Goal: Check status: Check status

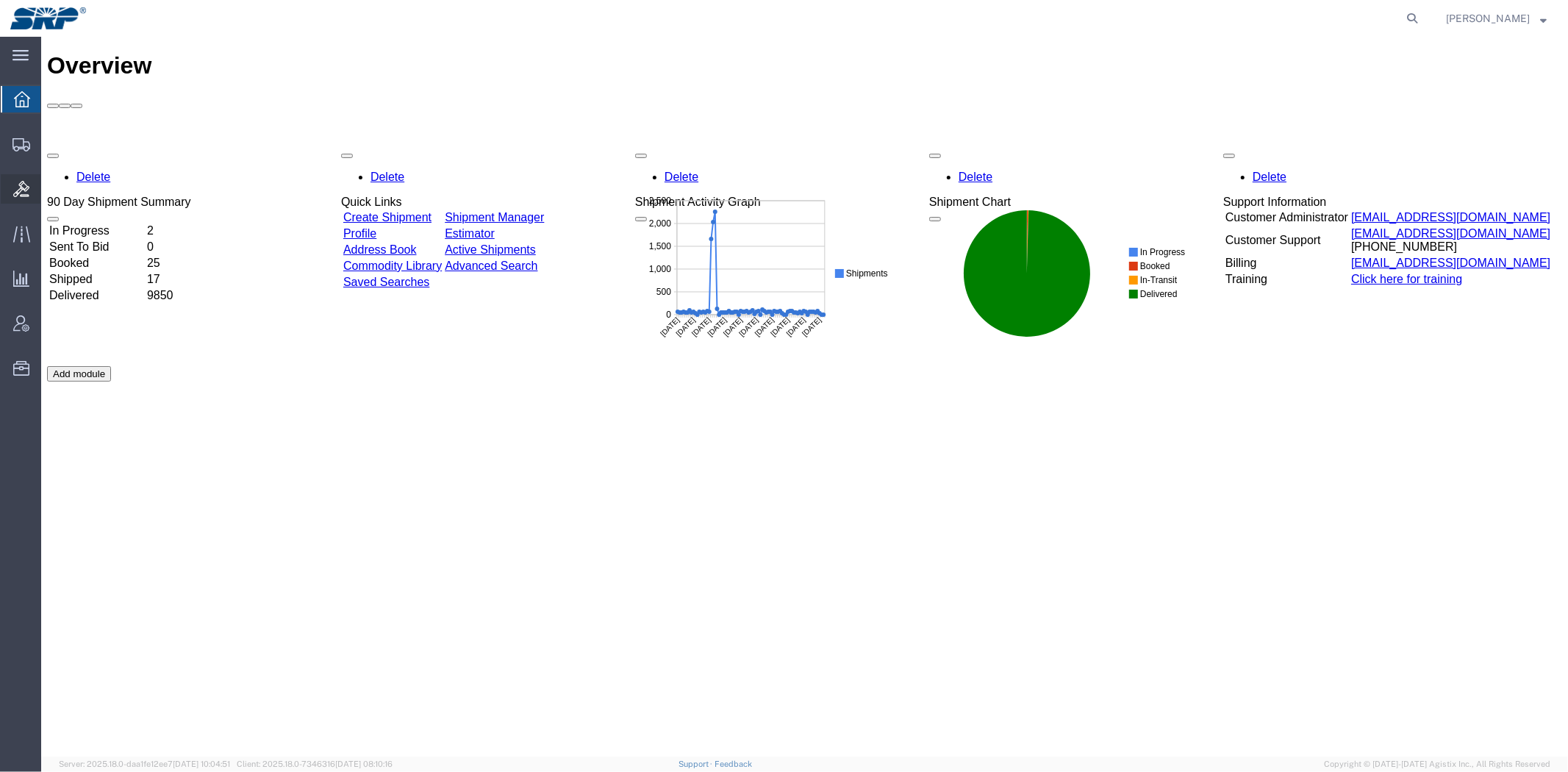
click at [24, 181] on icon at bounding box center [21, 189] width 16 height 16
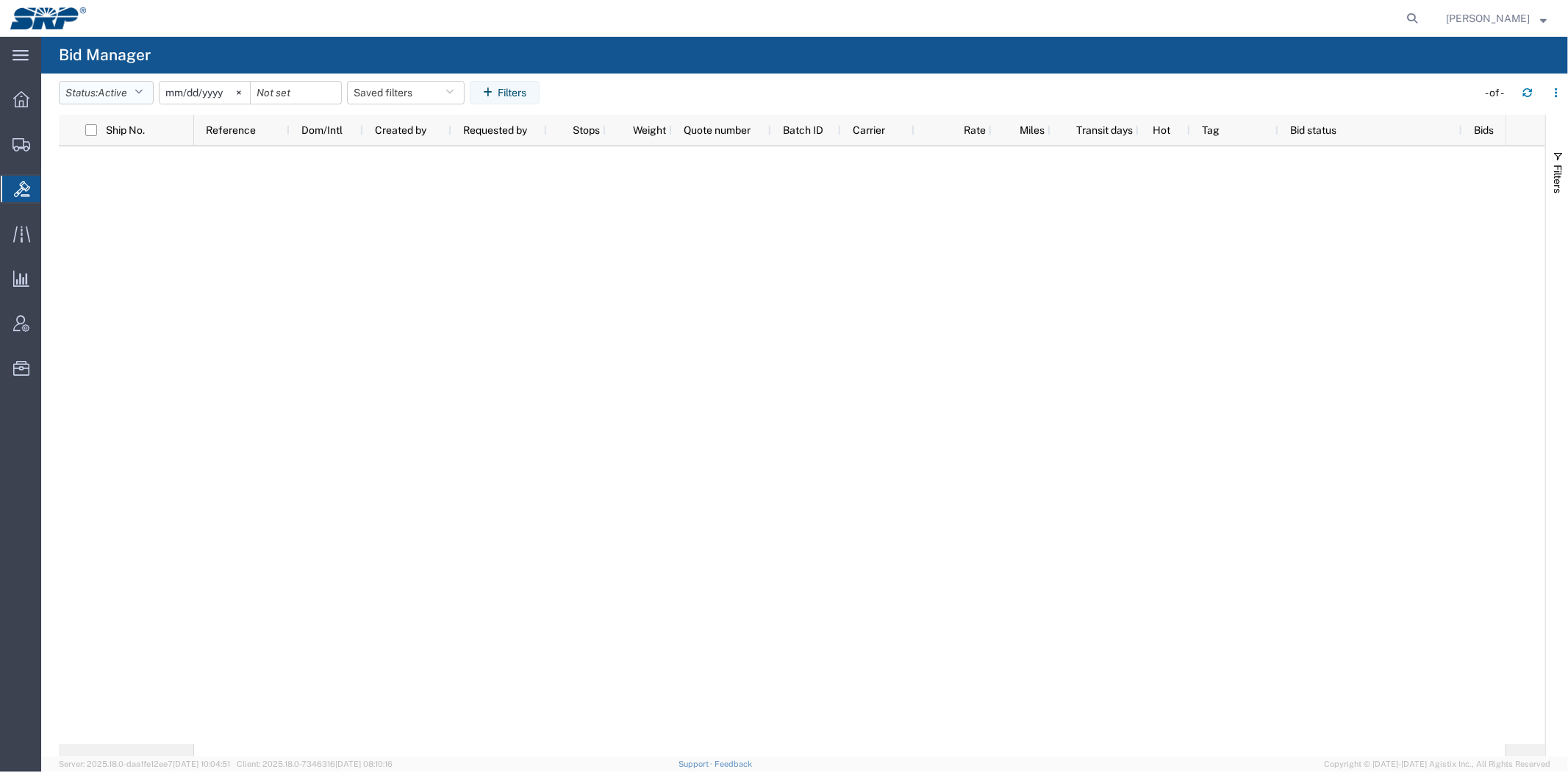
click at [123, 86] on span "Active" at bounding box center [112, 93] width 29 height 14
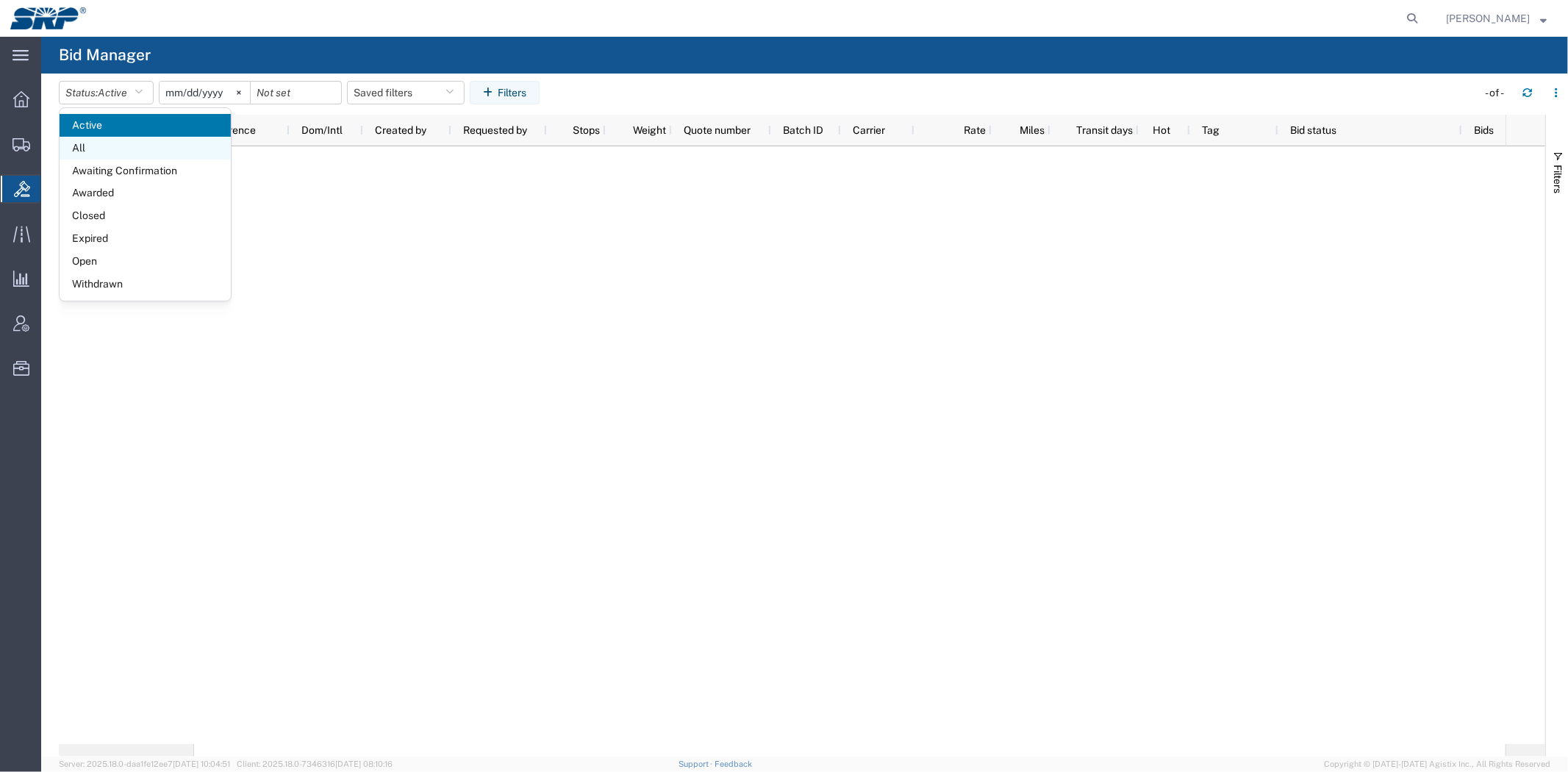
click at [101, 138] on span "All" at bounding box center [145, 147] width 171 height 23
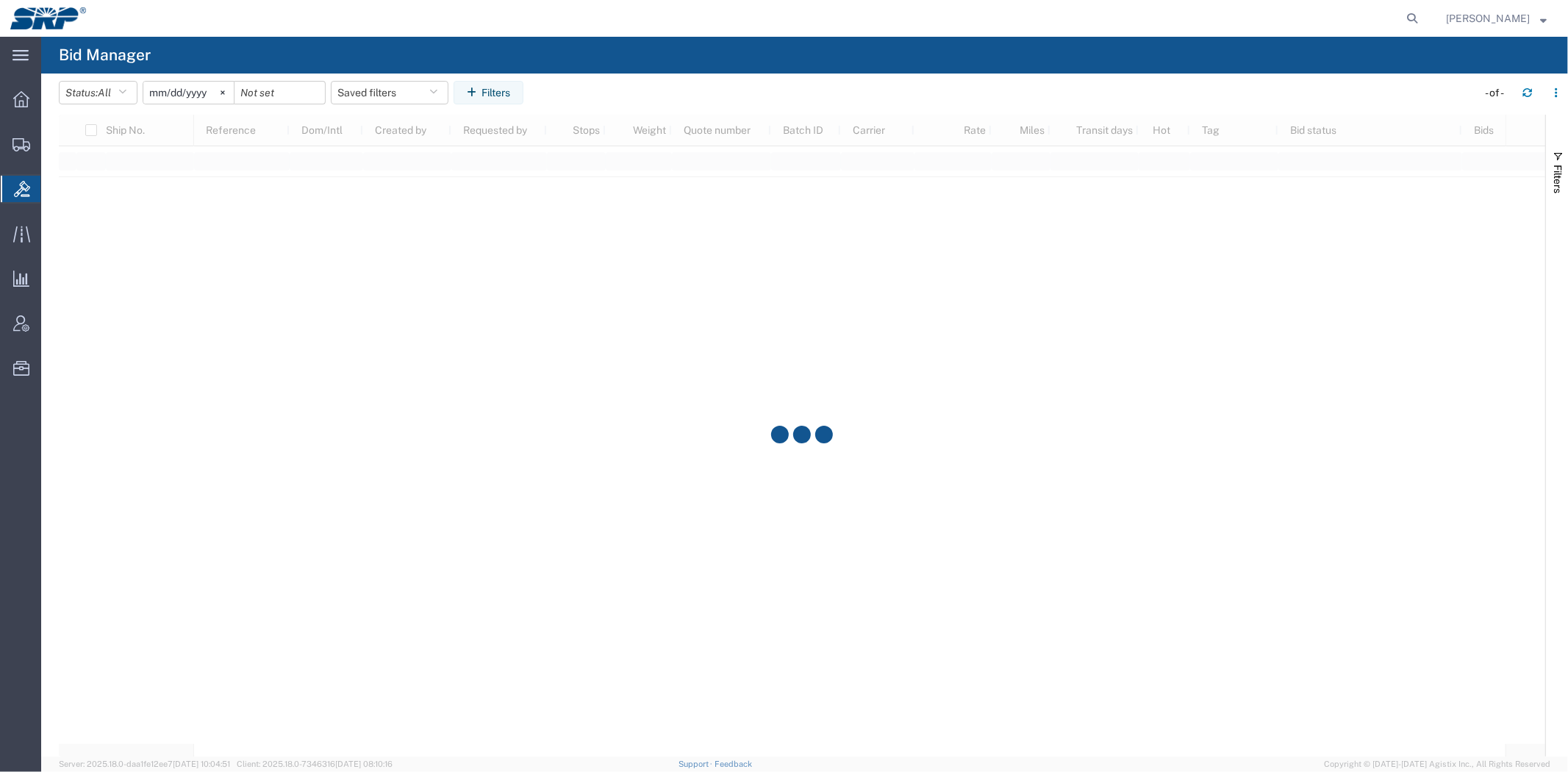
click at [167, 109] on agx-table-filter-chips "Status: All Active All Awaiting Confirmation Awarded Closed Expired Open Withdr…" at bounding box center [764, 97] width 1411 height 34
click at [180, 89] on input "[DATE]" at bounding box center [188, 93] width 90 height 22
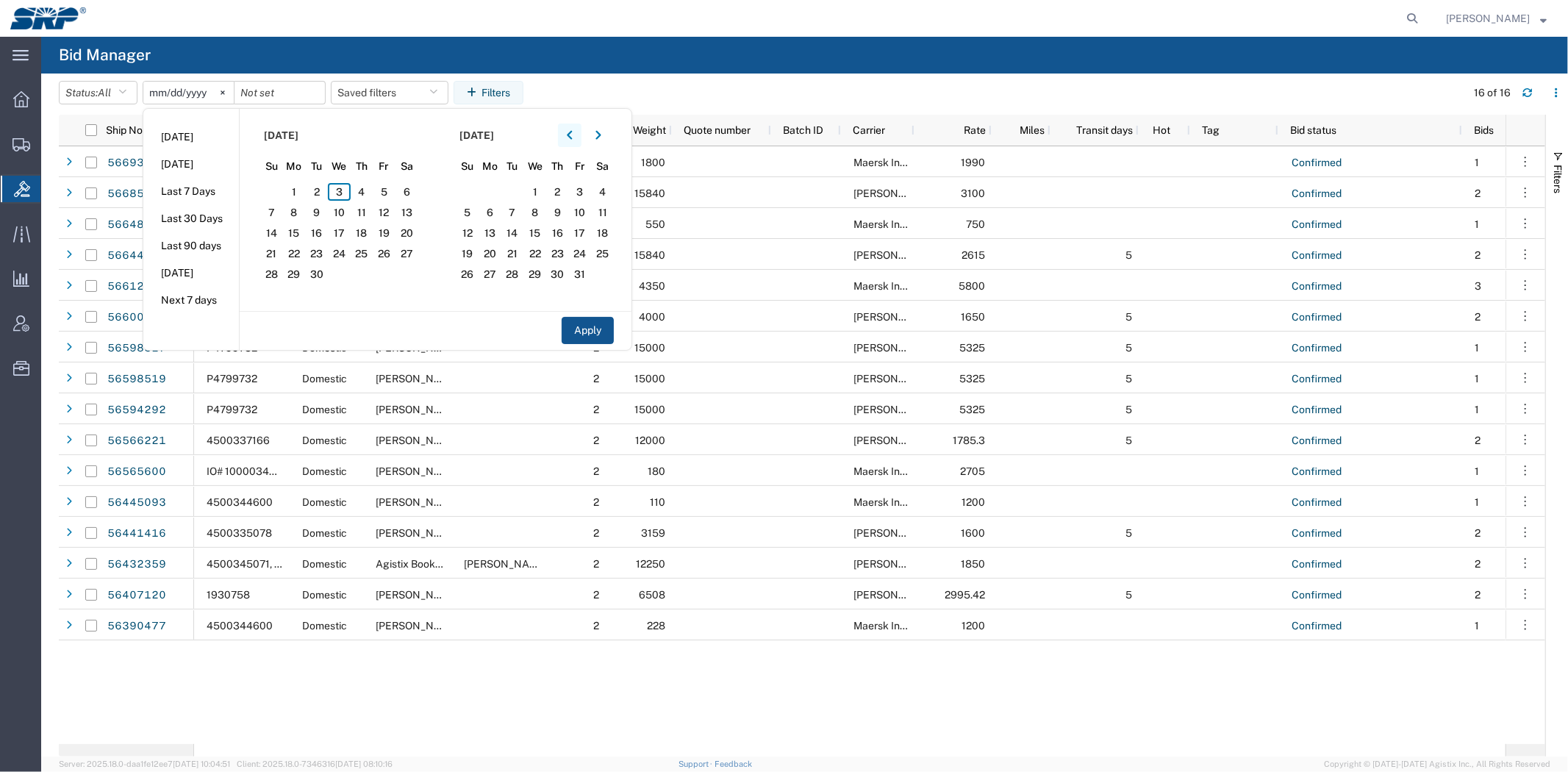
click at [566, 135] on button "button" at bounding box center [569, 135] width 24 height 24
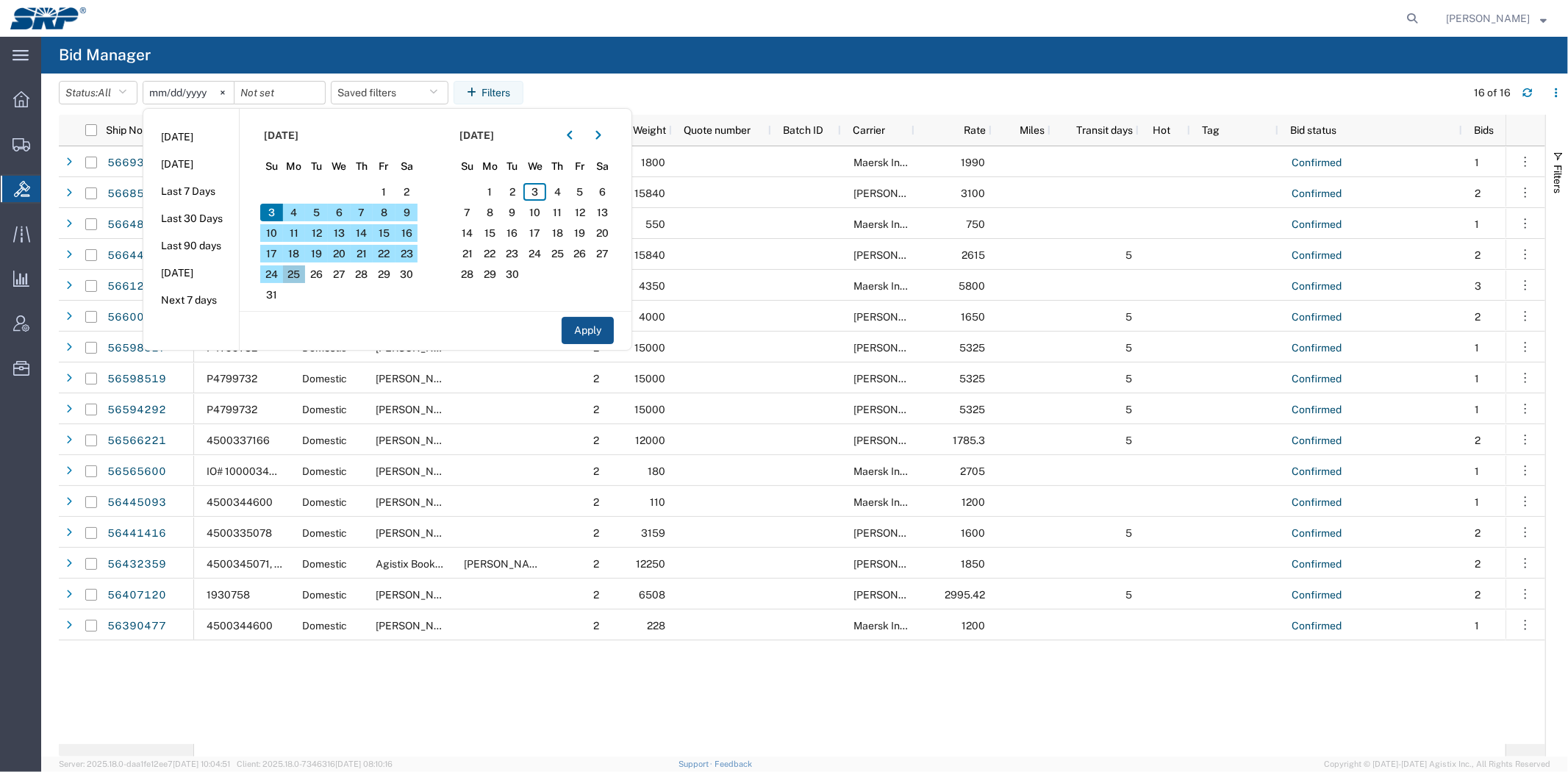
click at [299, 275] on span "25" at bounding box center [294, 274] width 23 height 17
click at [395, 271] on span "29" at bounding box center [384, 274] width 23 height 17
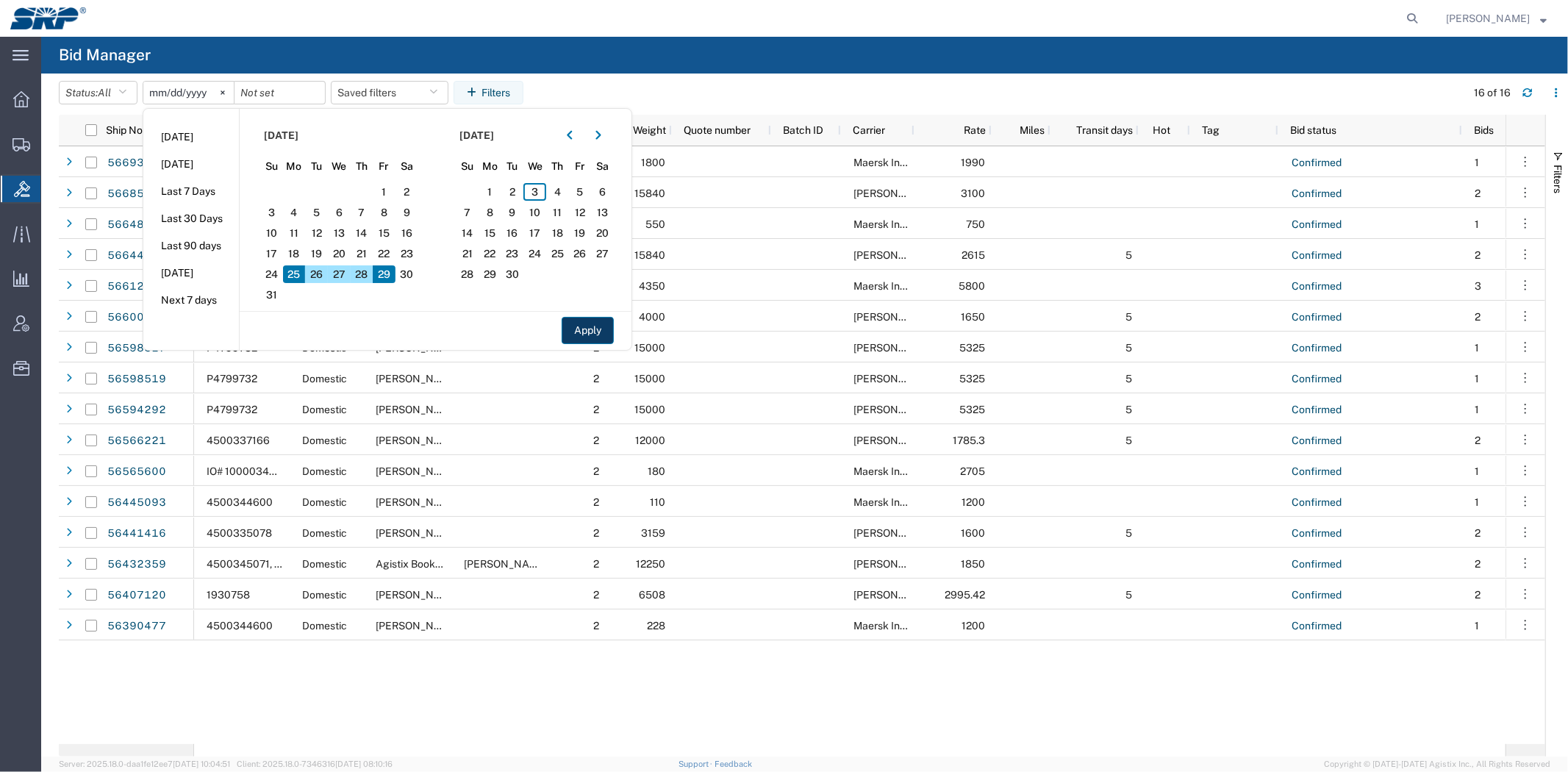
click at [580, 327] on button "Apply" at bounding box center [588, 330] width 53 height 27
type input "[DATE]"
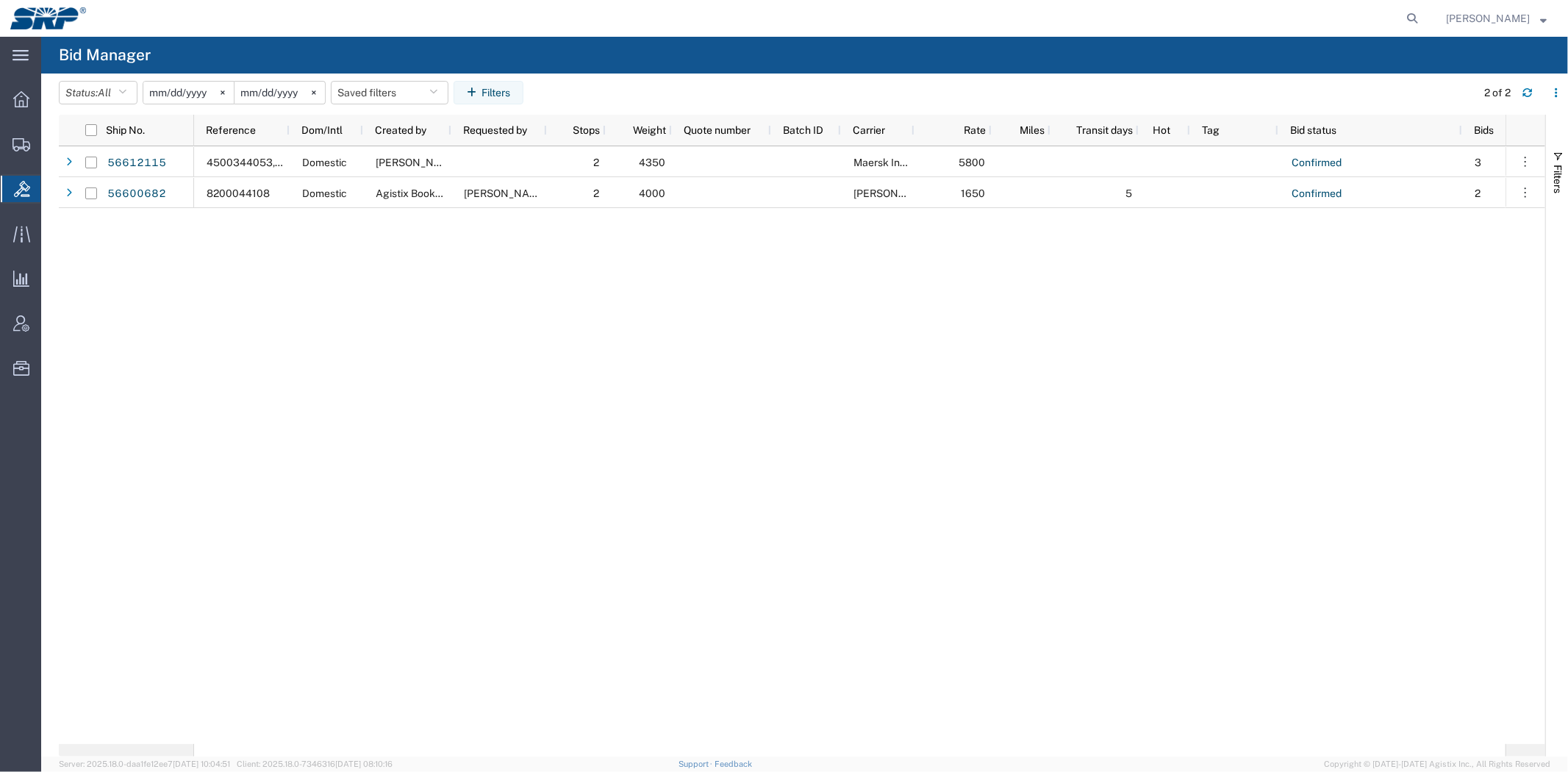
click at [580, 327] on div "4500344053, 4500346045, 4500346159 Domestic [PERSON_NAME] 2 4350 Maersk Interna…" at bounding box center [849, 446] width 1312 height 598
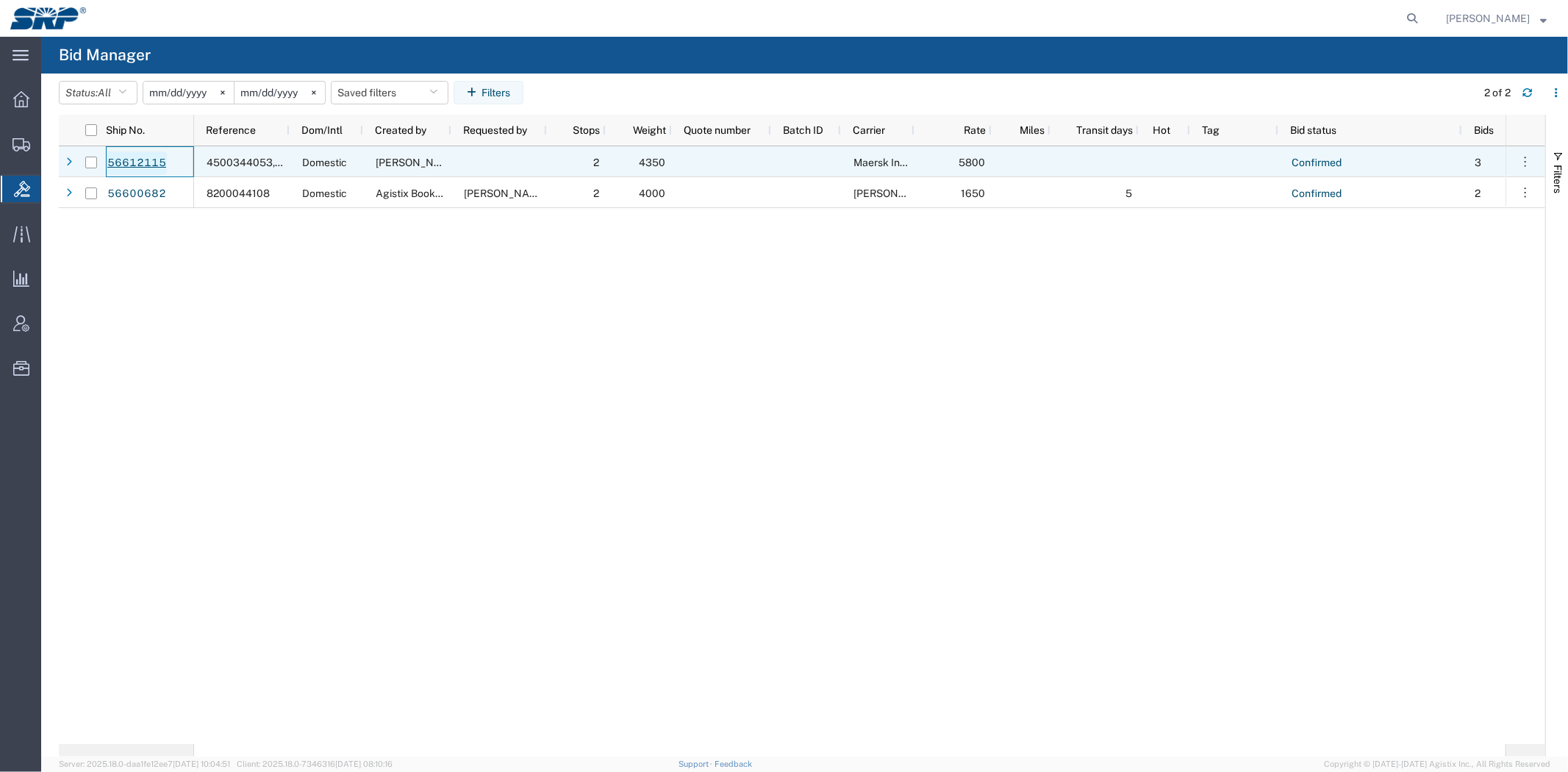
click at [140, 160] on link "56612115" at bounding box center [136, 163] width 60 height 24
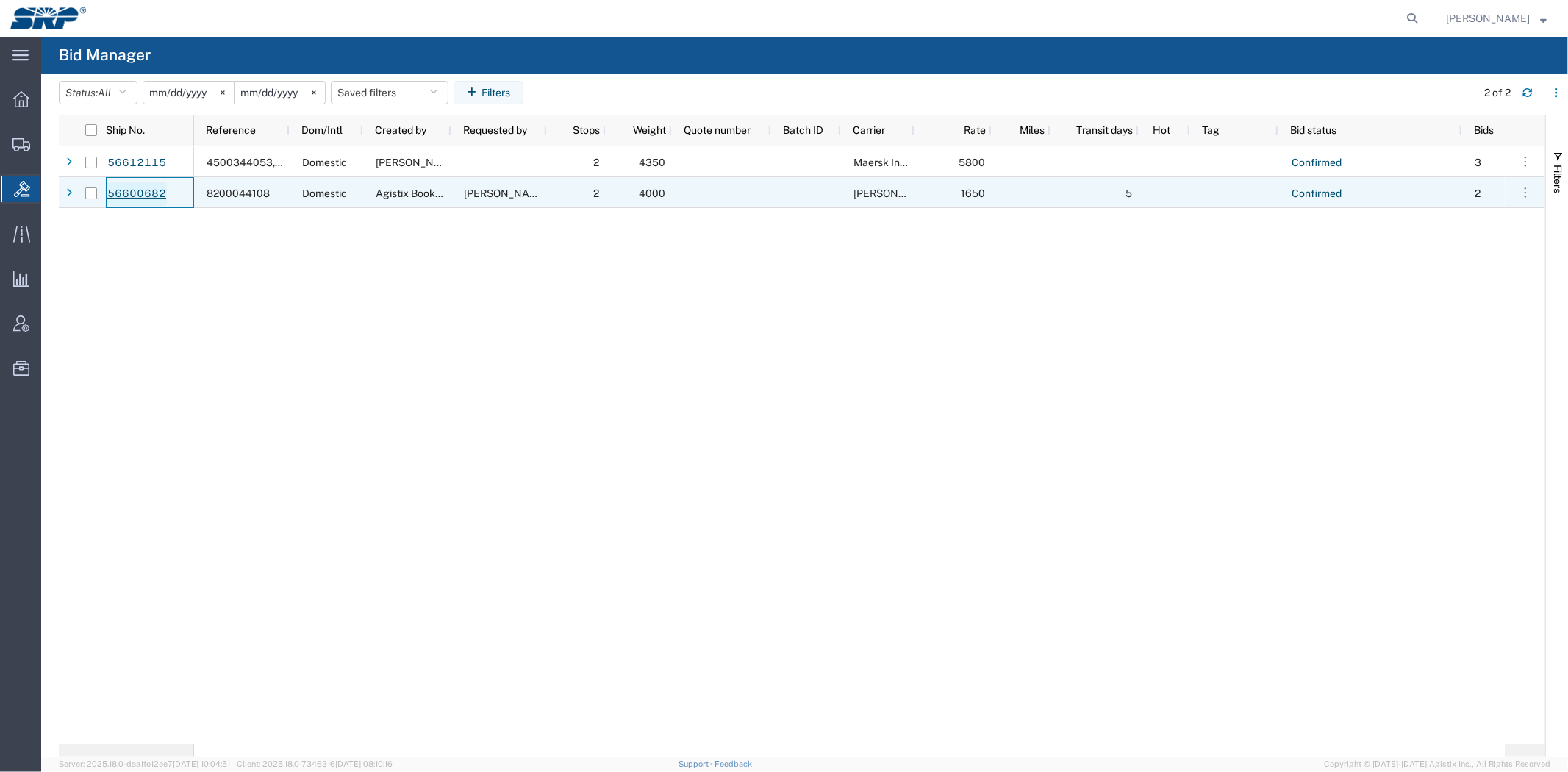
click at [141, 196] on link "56600682" at bounding box center [136, 194] width 60 height 24
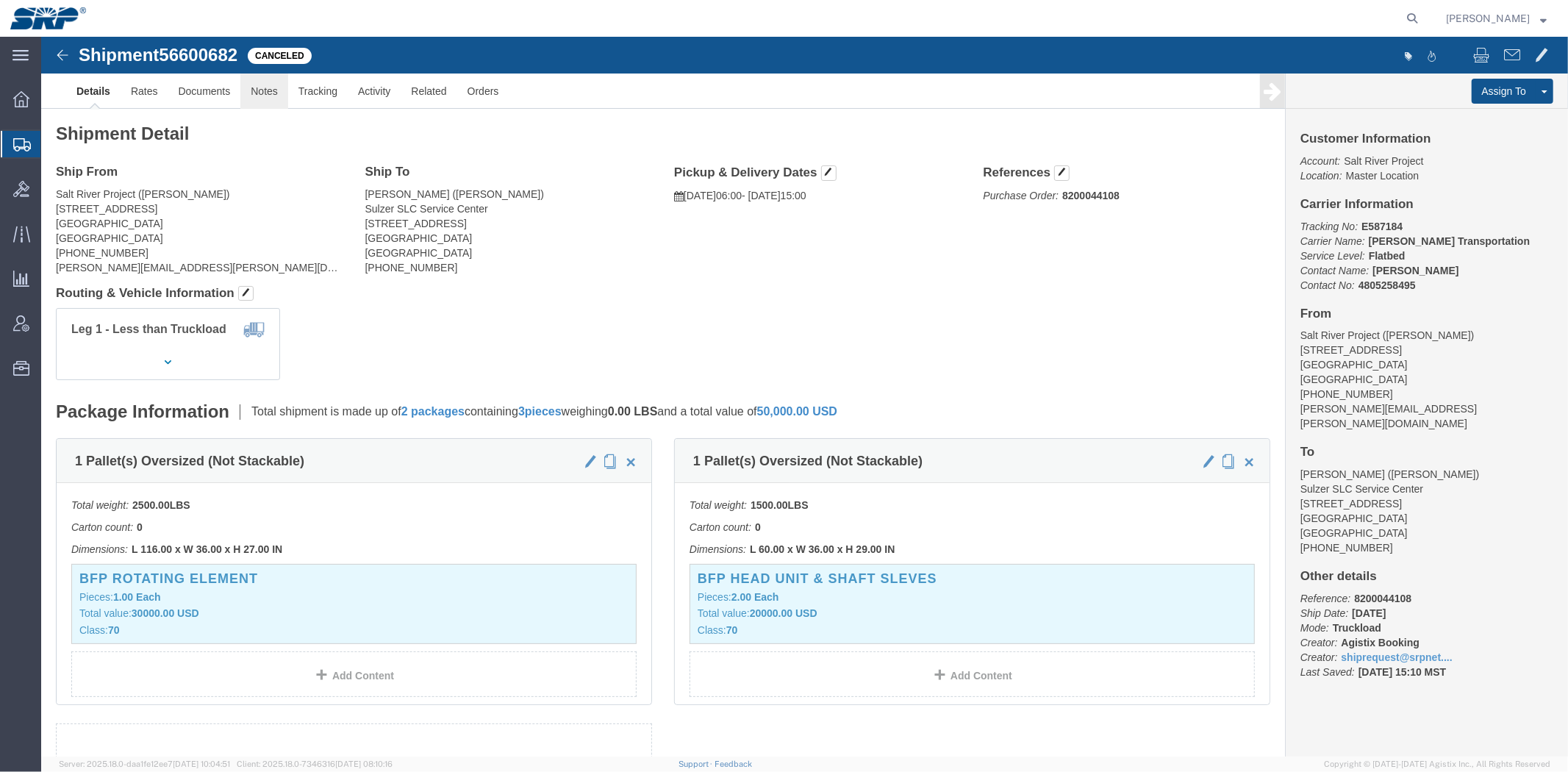
click link "Notes"
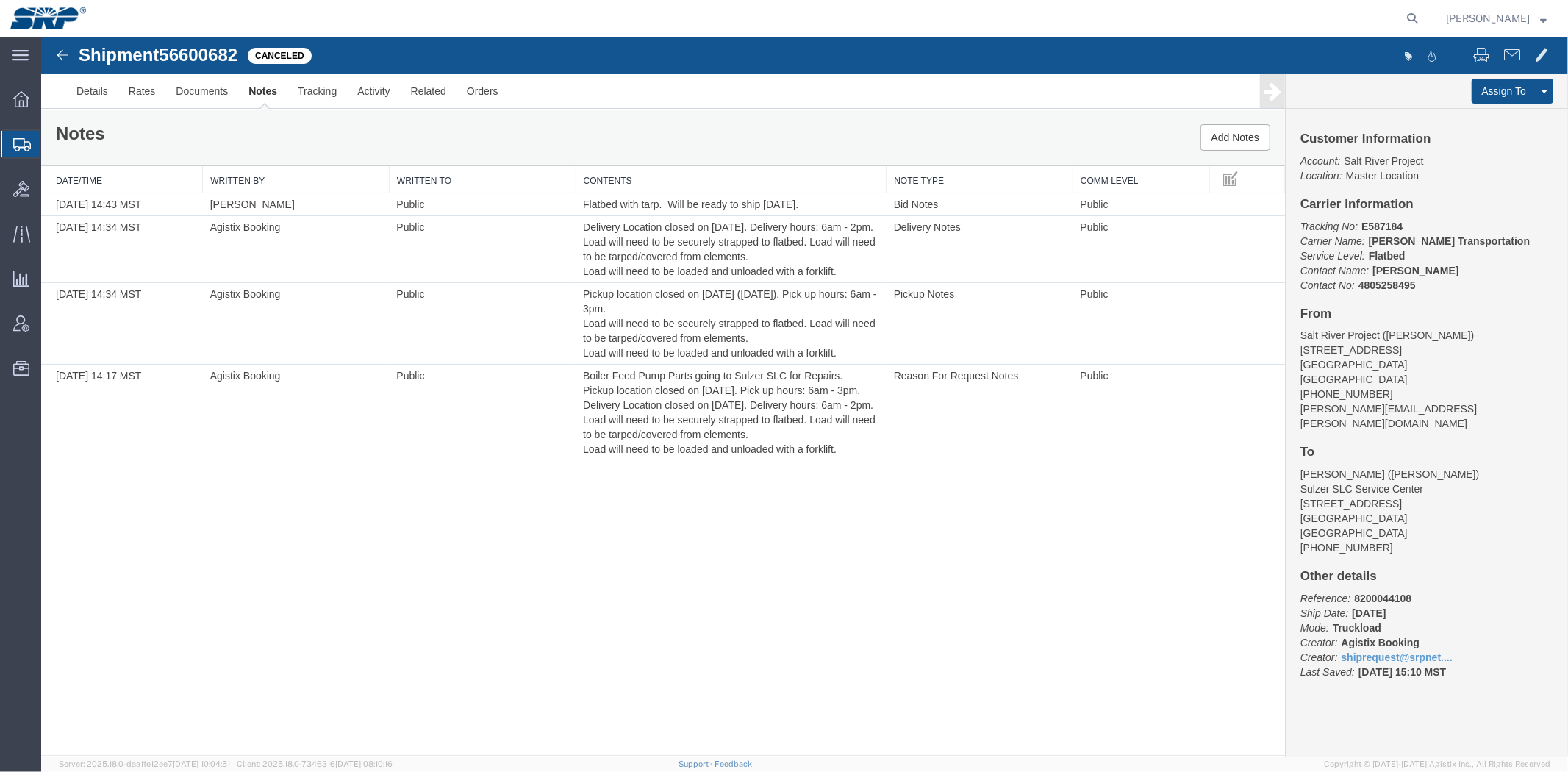
click at [0, 0] on span "Shipment Manager" at bounding box center [0, 0] width 0 height 0
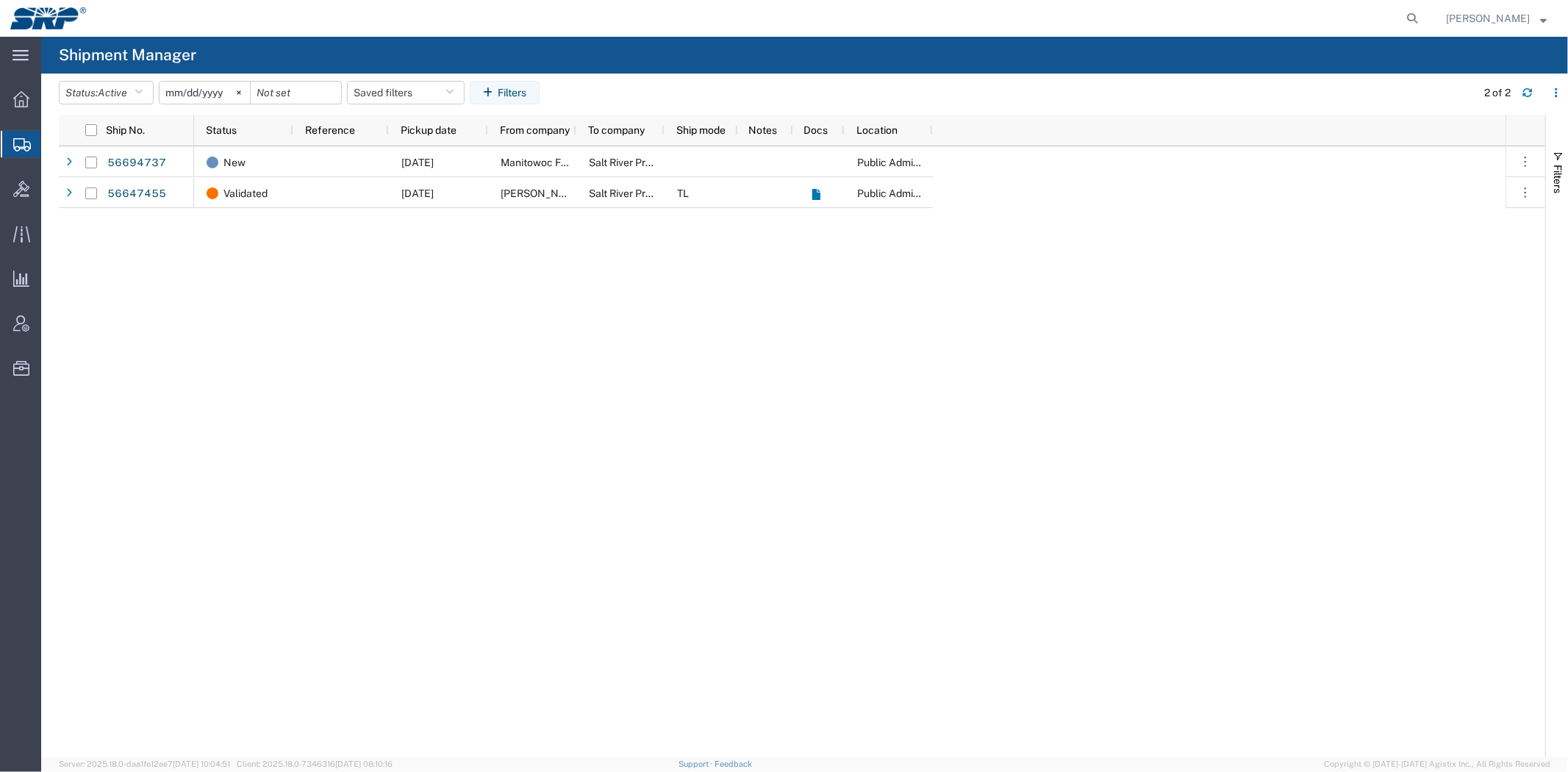
drag, startPoint x: 939, startPoint y: 423, endPoint x: 937, endPoint y: 434, distance: 11.2
click at [939, 423] on div "New [DATE] Manitowoc Factory, Poseidon Logistics Yard Salt River Project Public…" at bounding box center [849, 452] width 1312 height 610
click at [1409, 13] on icon at bounding box center [1412, 18] width 20 height 20
click at [1035, 20] on input "search" at bounding box center [1178, 18] width 447 height 35
paste input "8200044379"
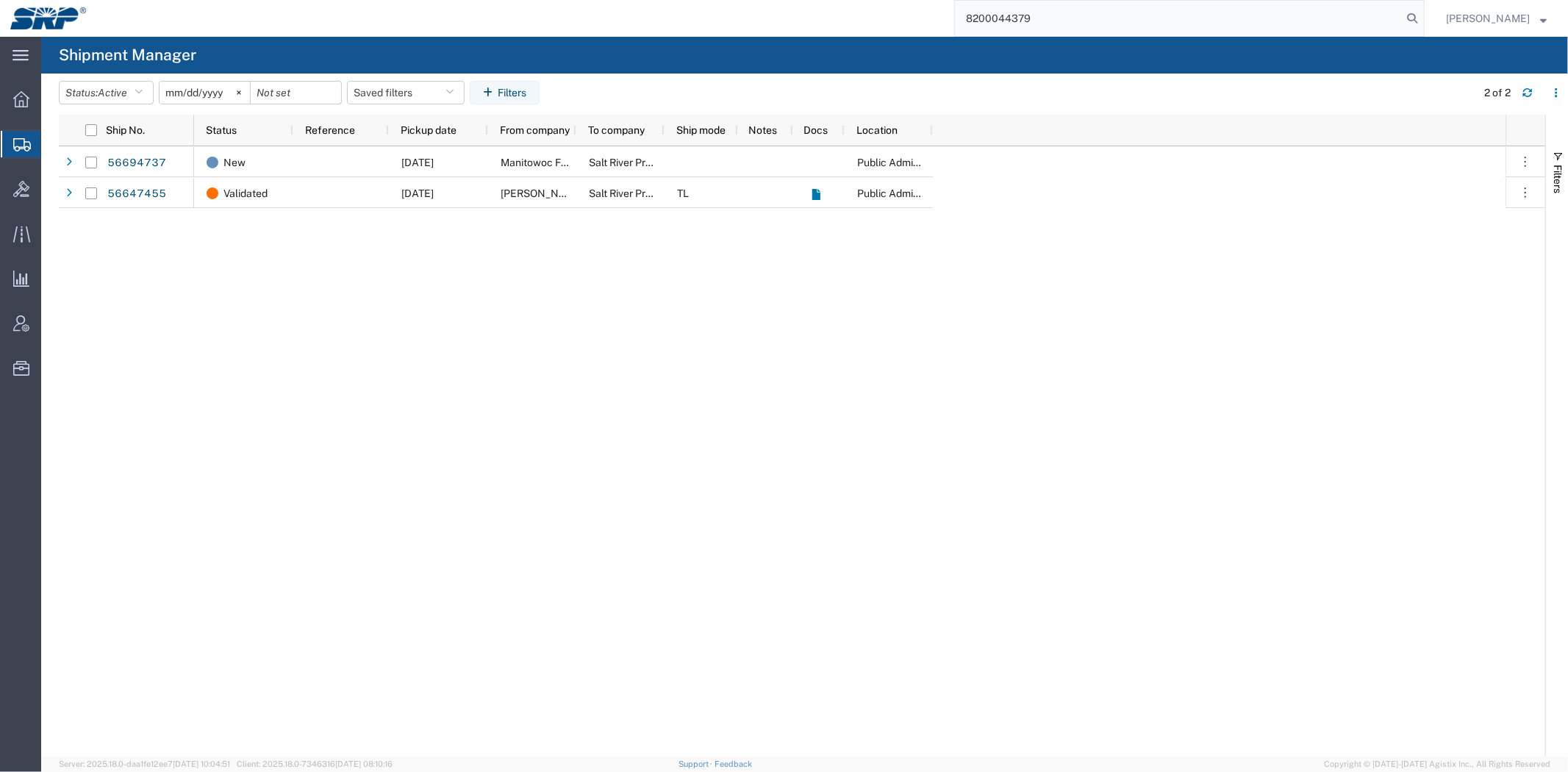
type input "8200044379"
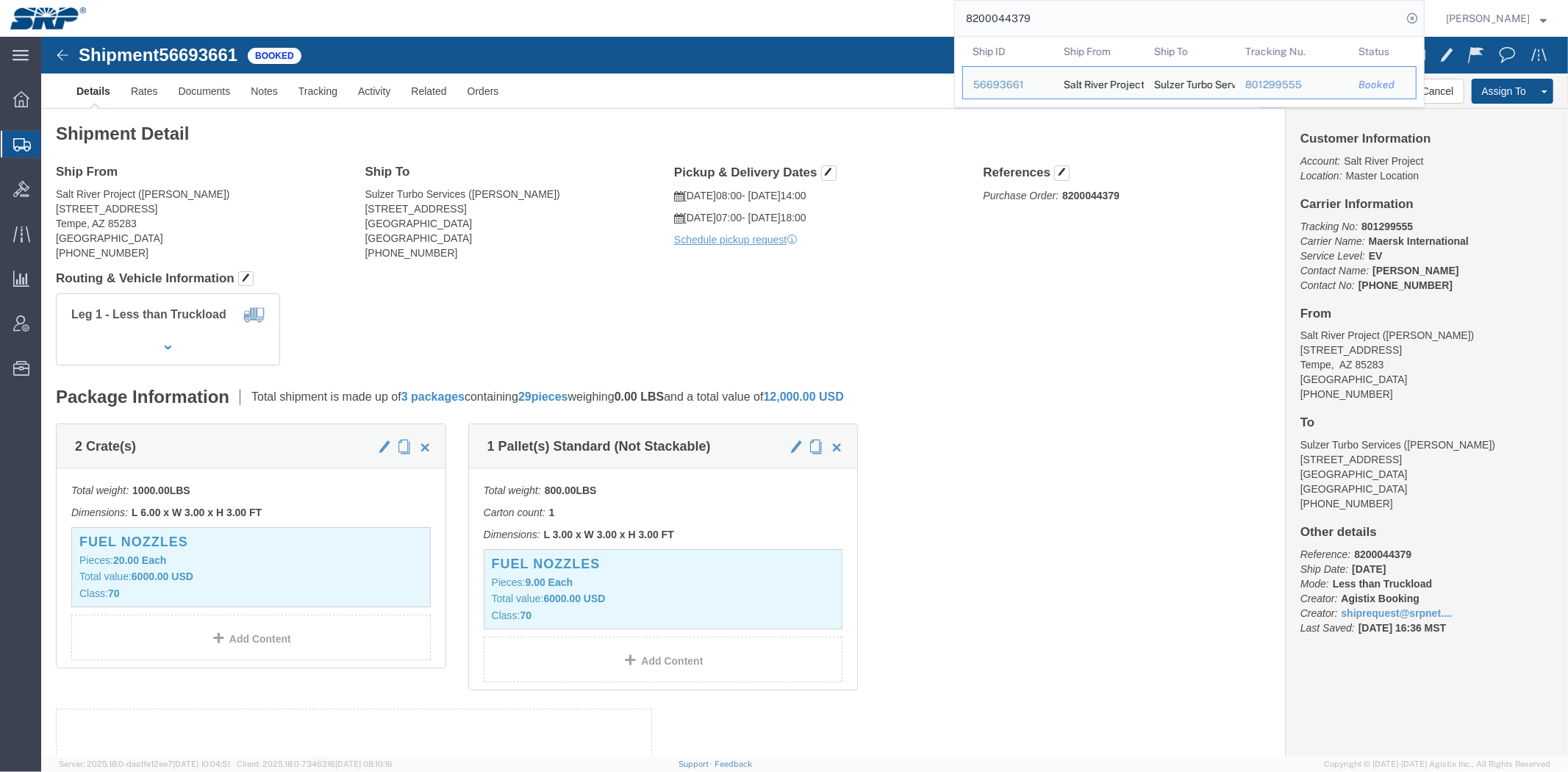
click p "Schedule pickup request"
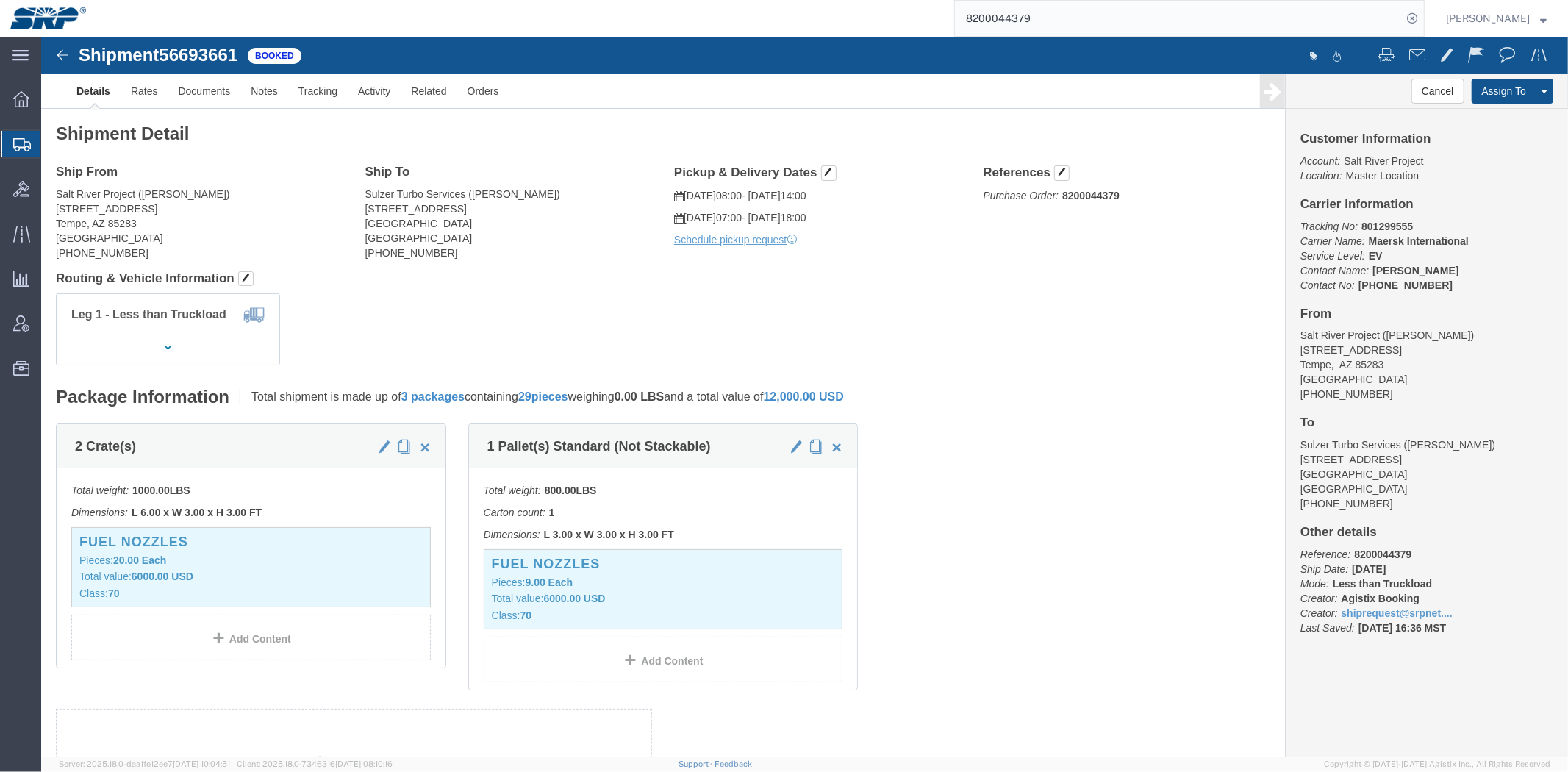
click at [0, 0] on span "Shipment Manager" at bounding box center [0, 0] width 0 height 0
